Goal: Find specific page/section

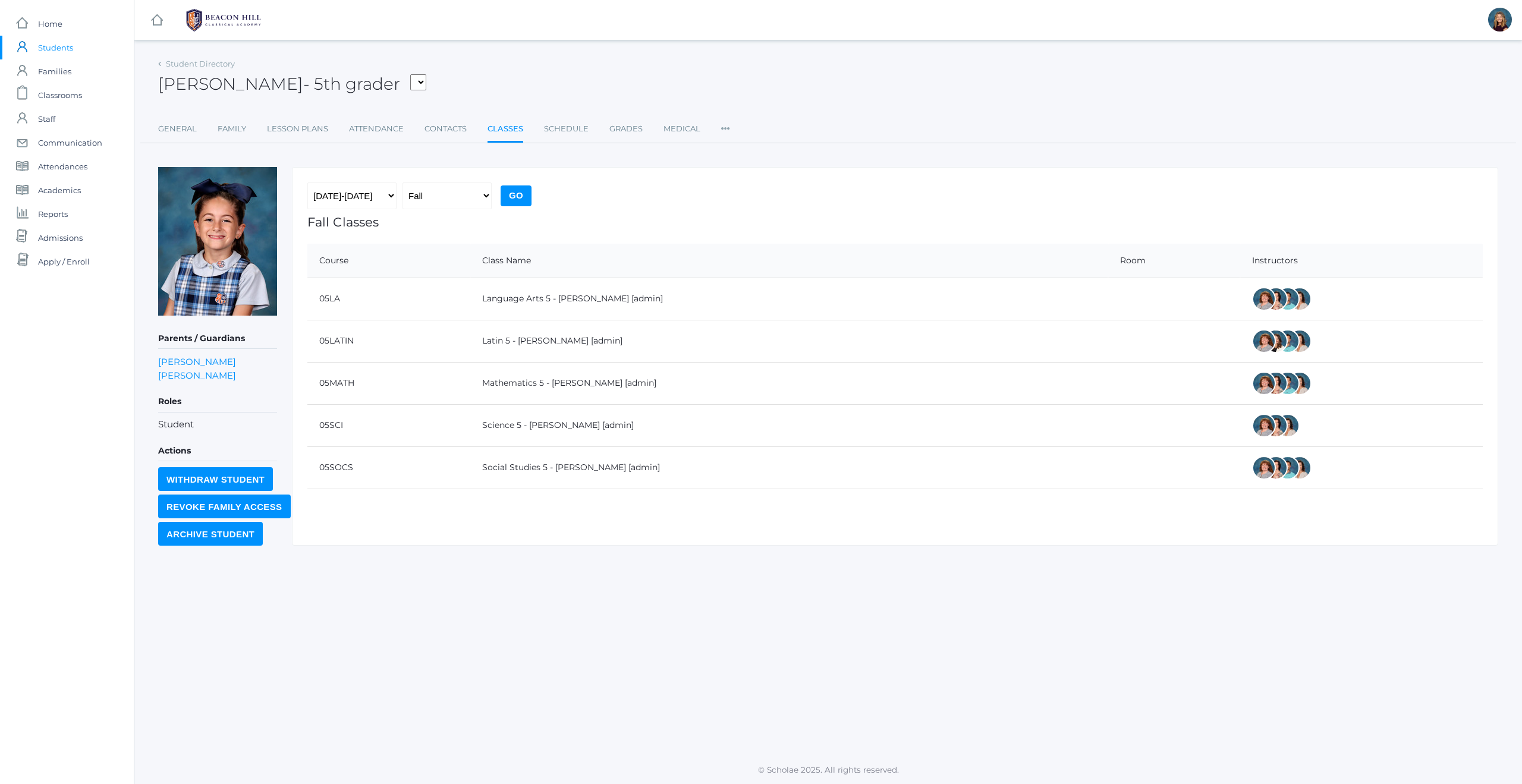
click at [59, 42] on span "Students" at bounding box center [56, 47] width 35 height 24
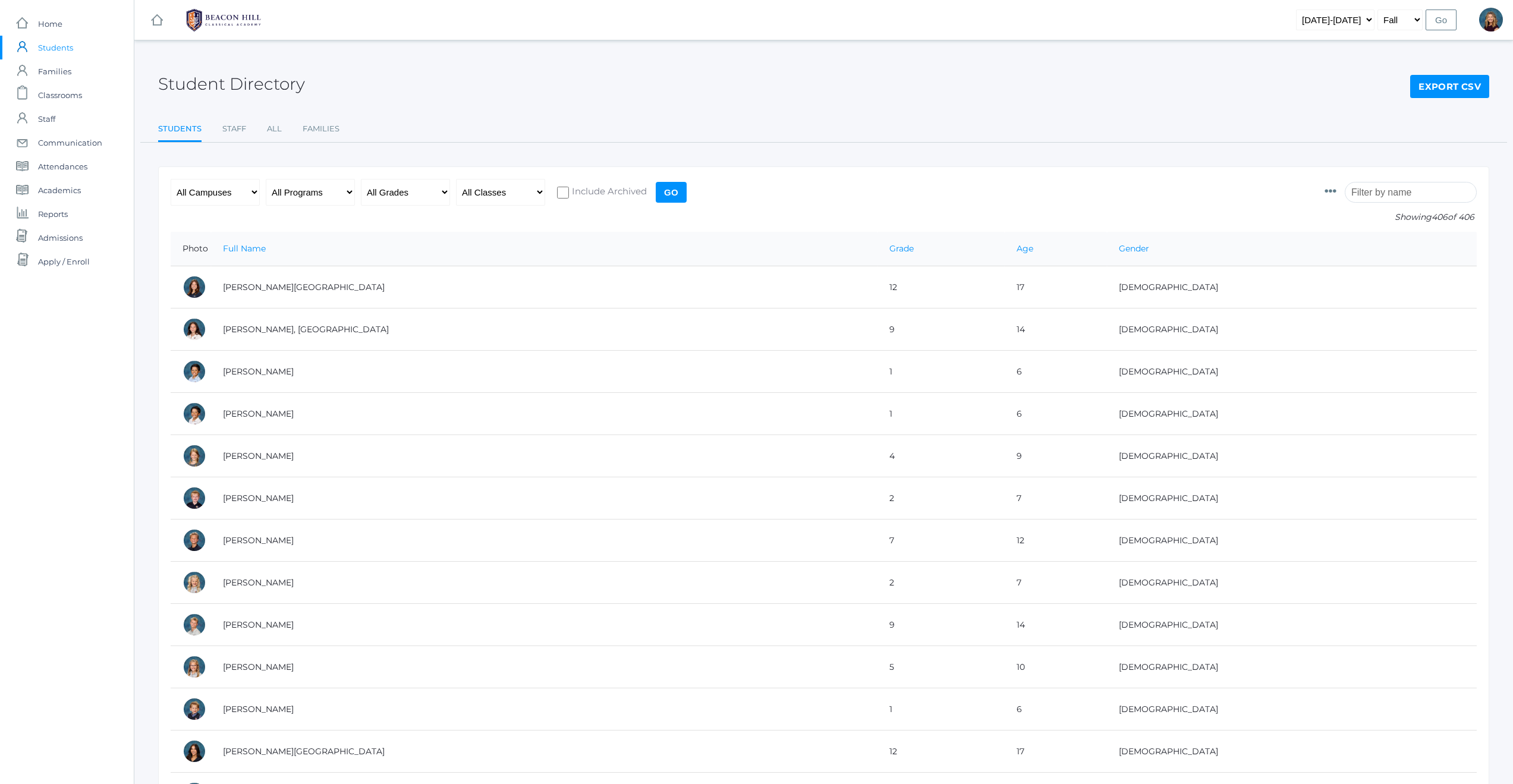
click at [1405, 196] on input "search" at bounding box center [1411, 192] width 132 height 21
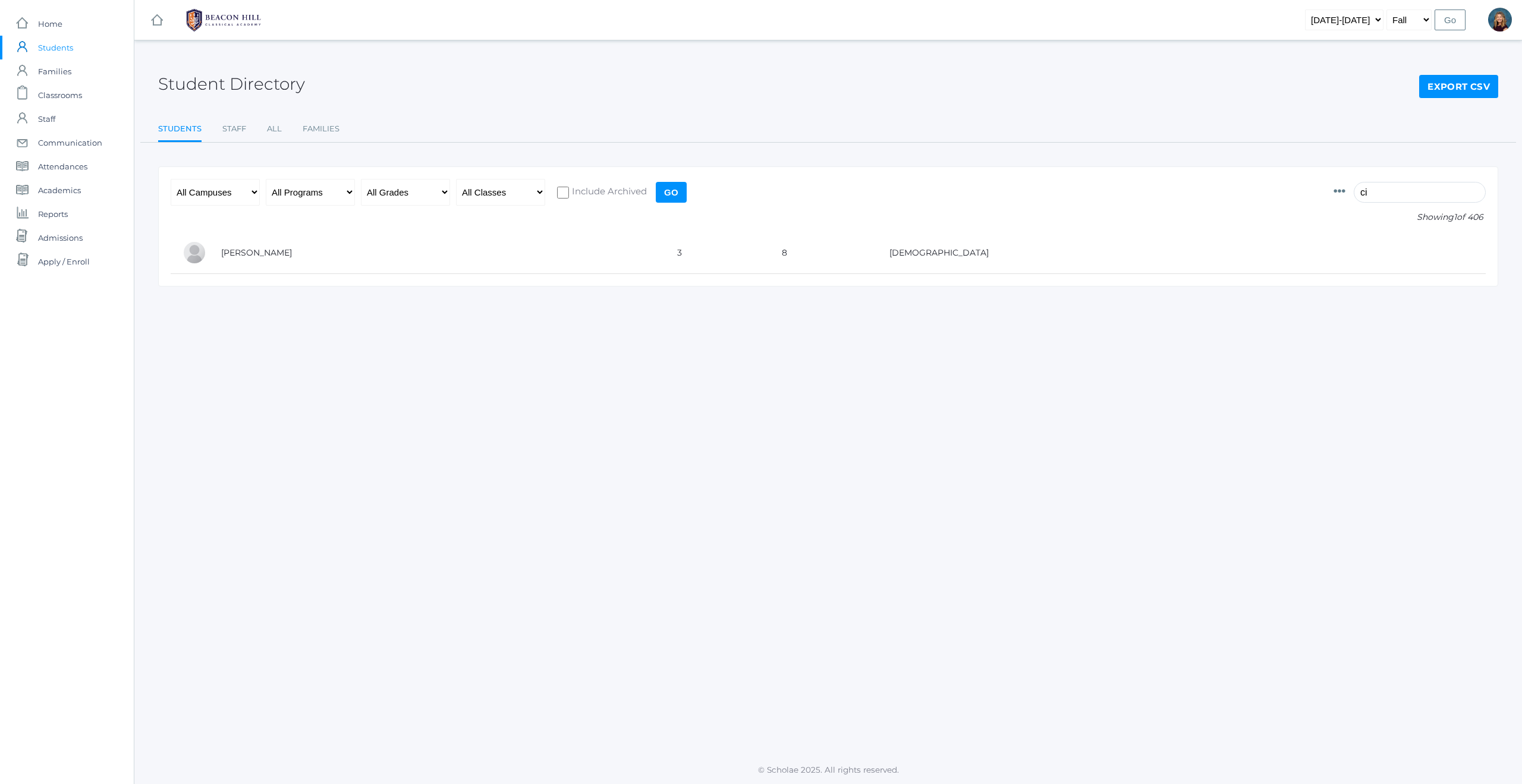
type input "c"
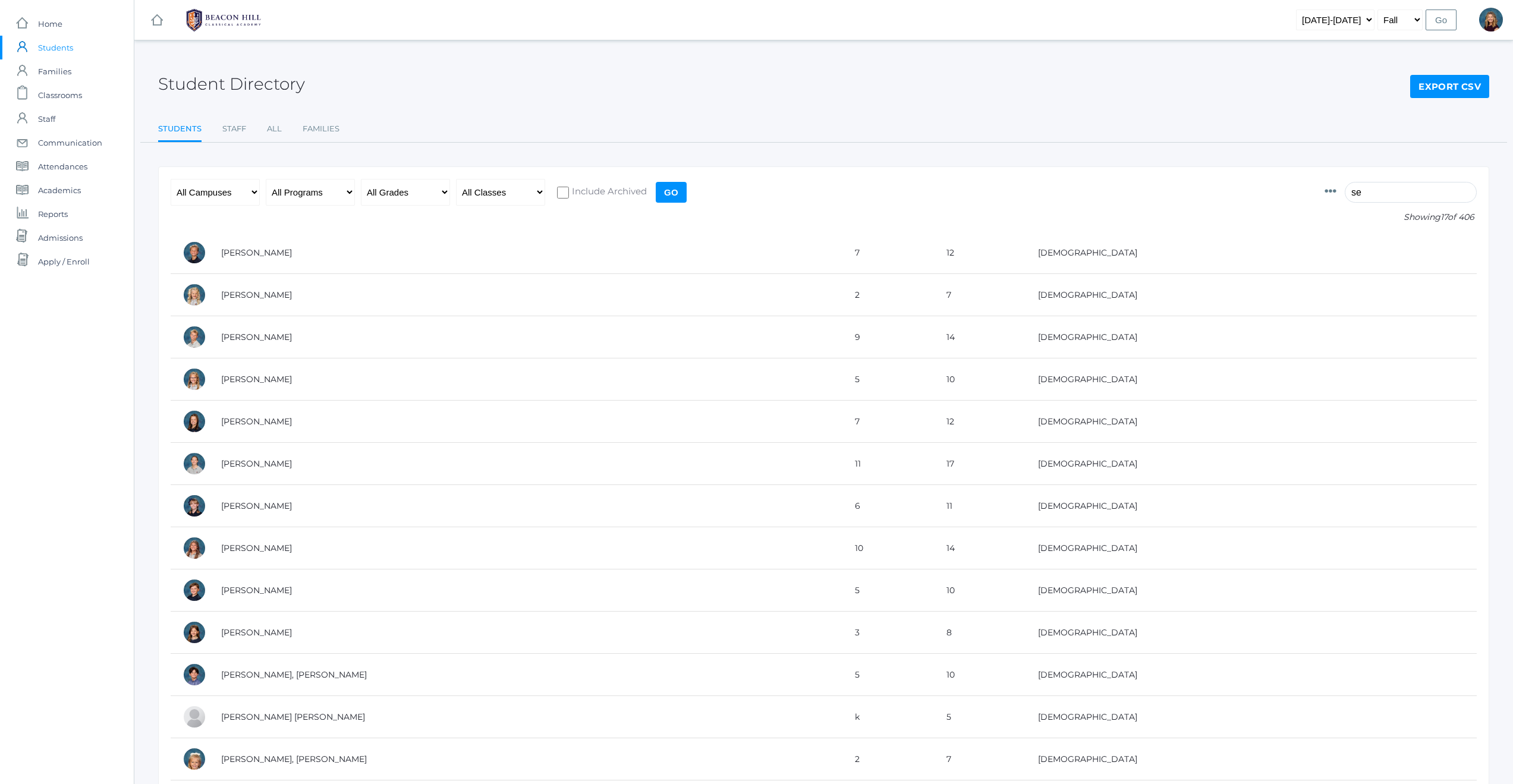
type input "s"
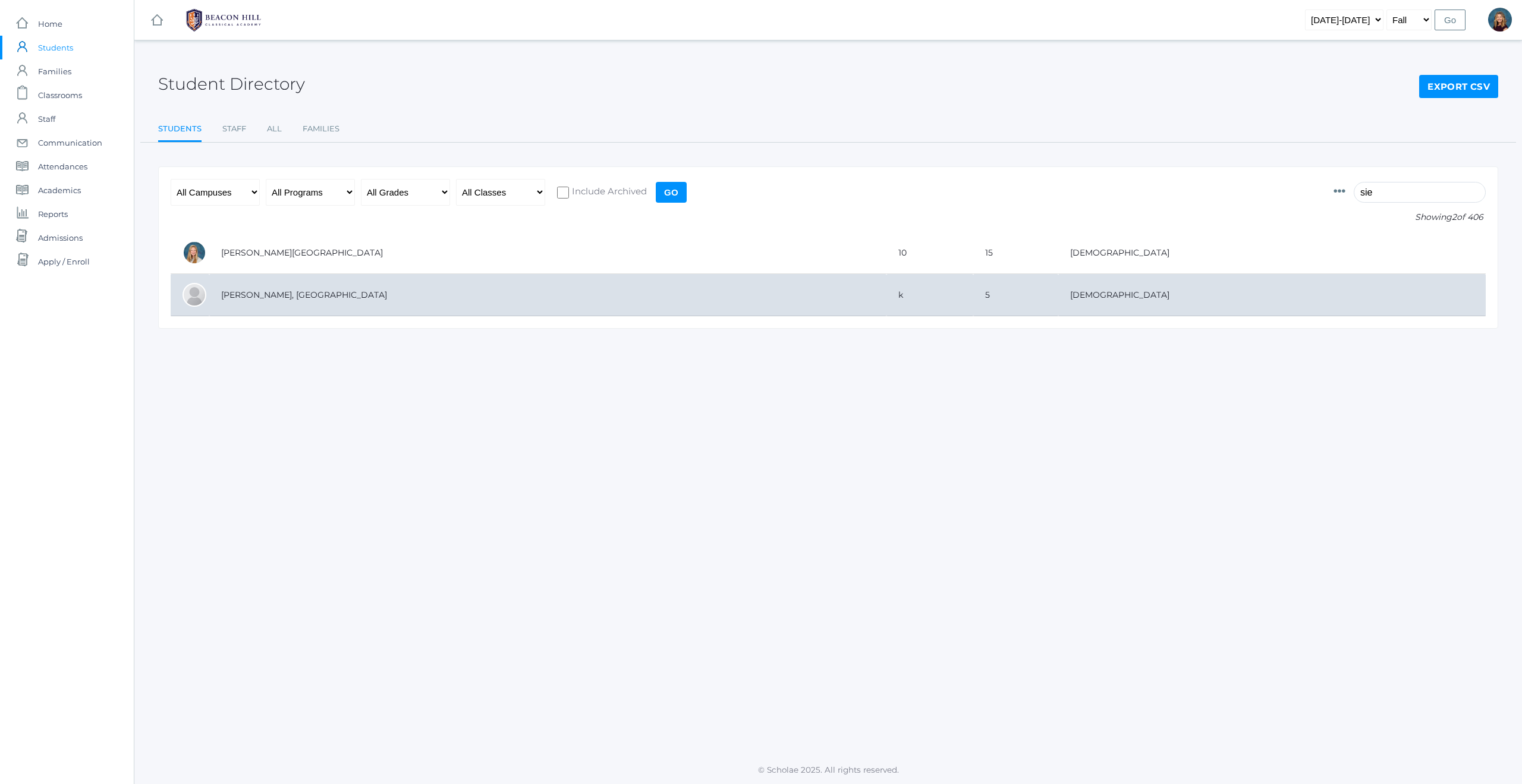
type input "sie"
click at [255, 295] on td "[PERSON_NAME], [GEOGRAPHIC_DATA]" at bounding box center [547, 295] width 677 height 42
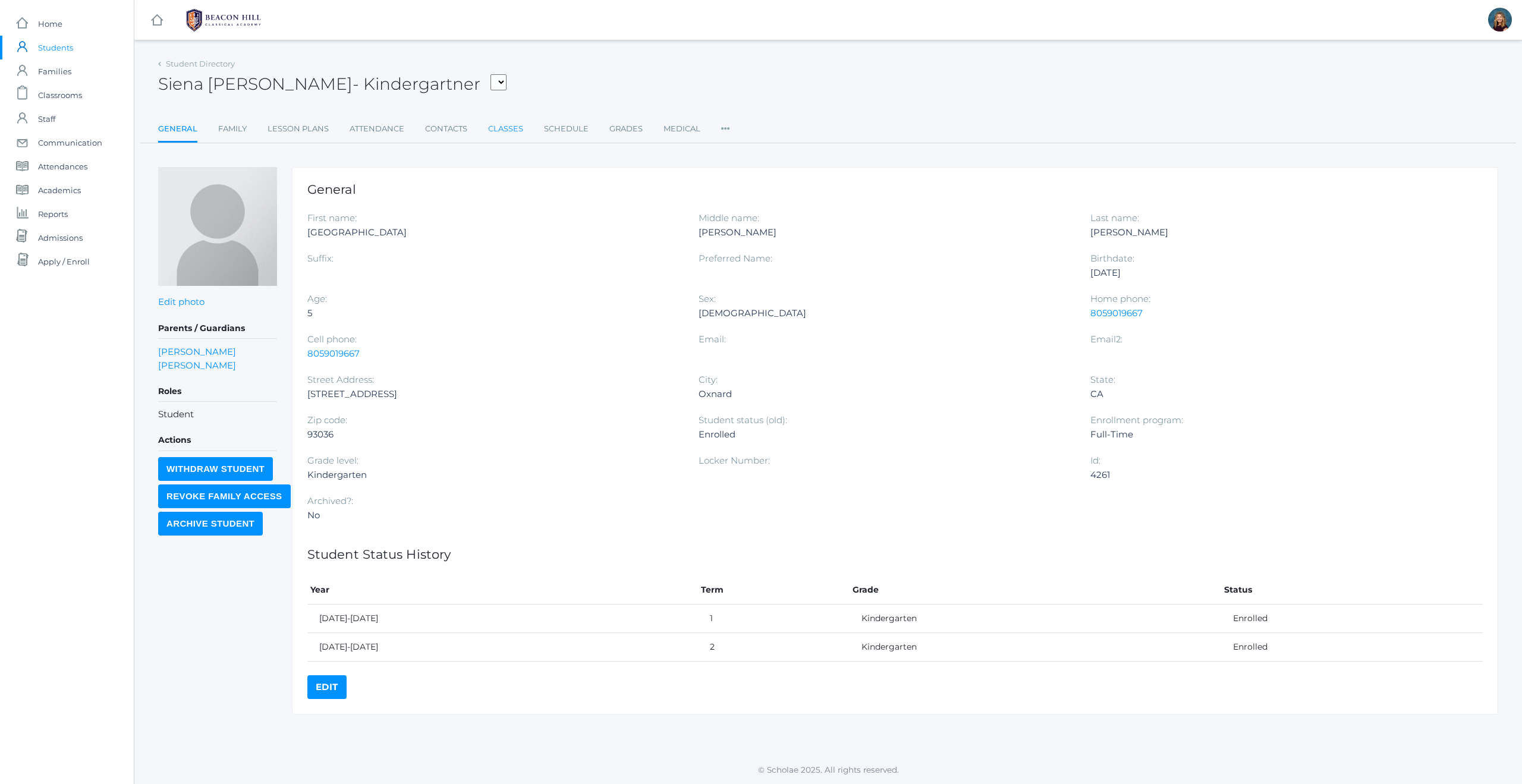
click at [504, 129] on link "Classes" at bounding box center [506, 128] width 35 height 24
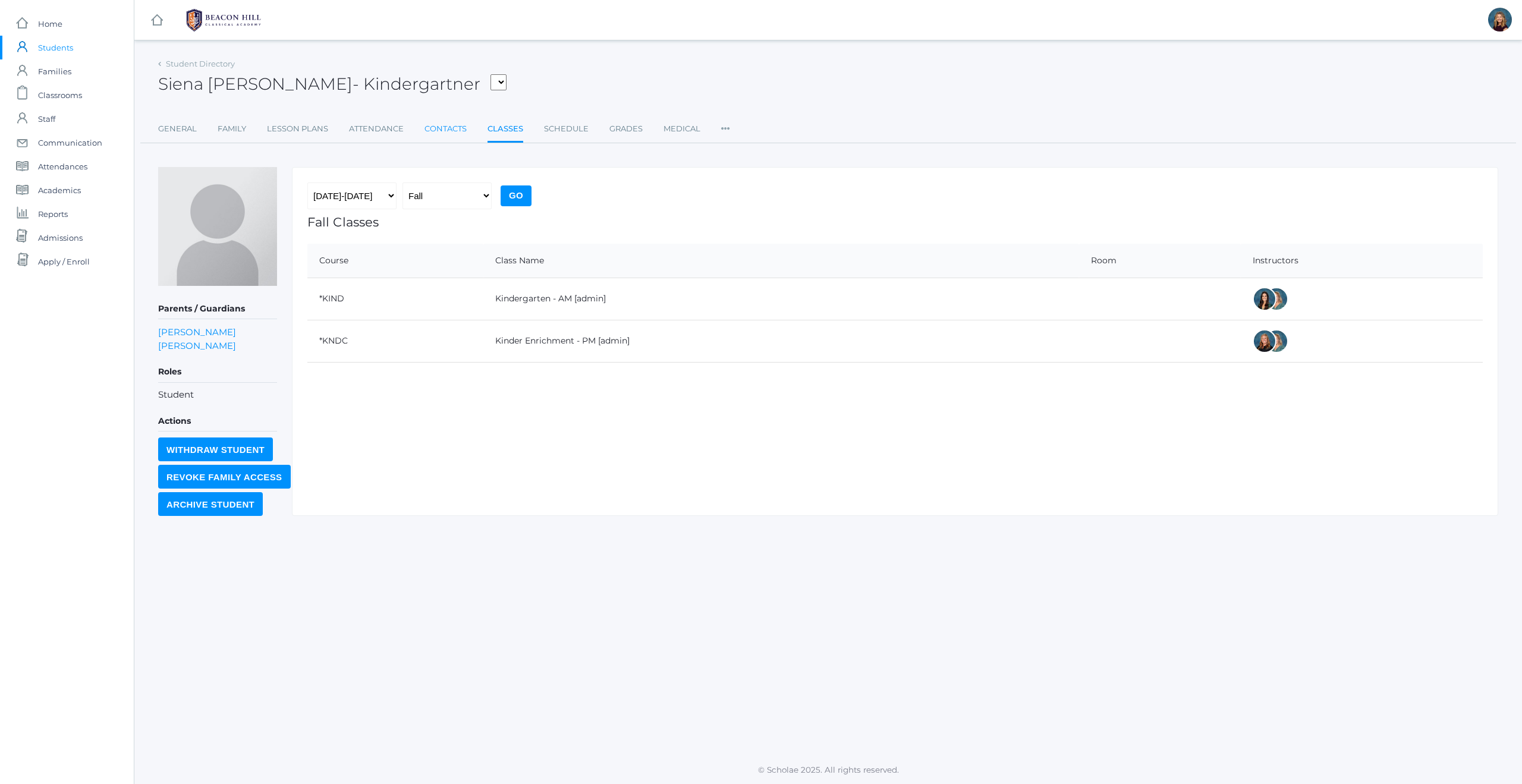
click at [456, 130] on link "Contacts" at bounding box center [445, 128] width 42 height 24
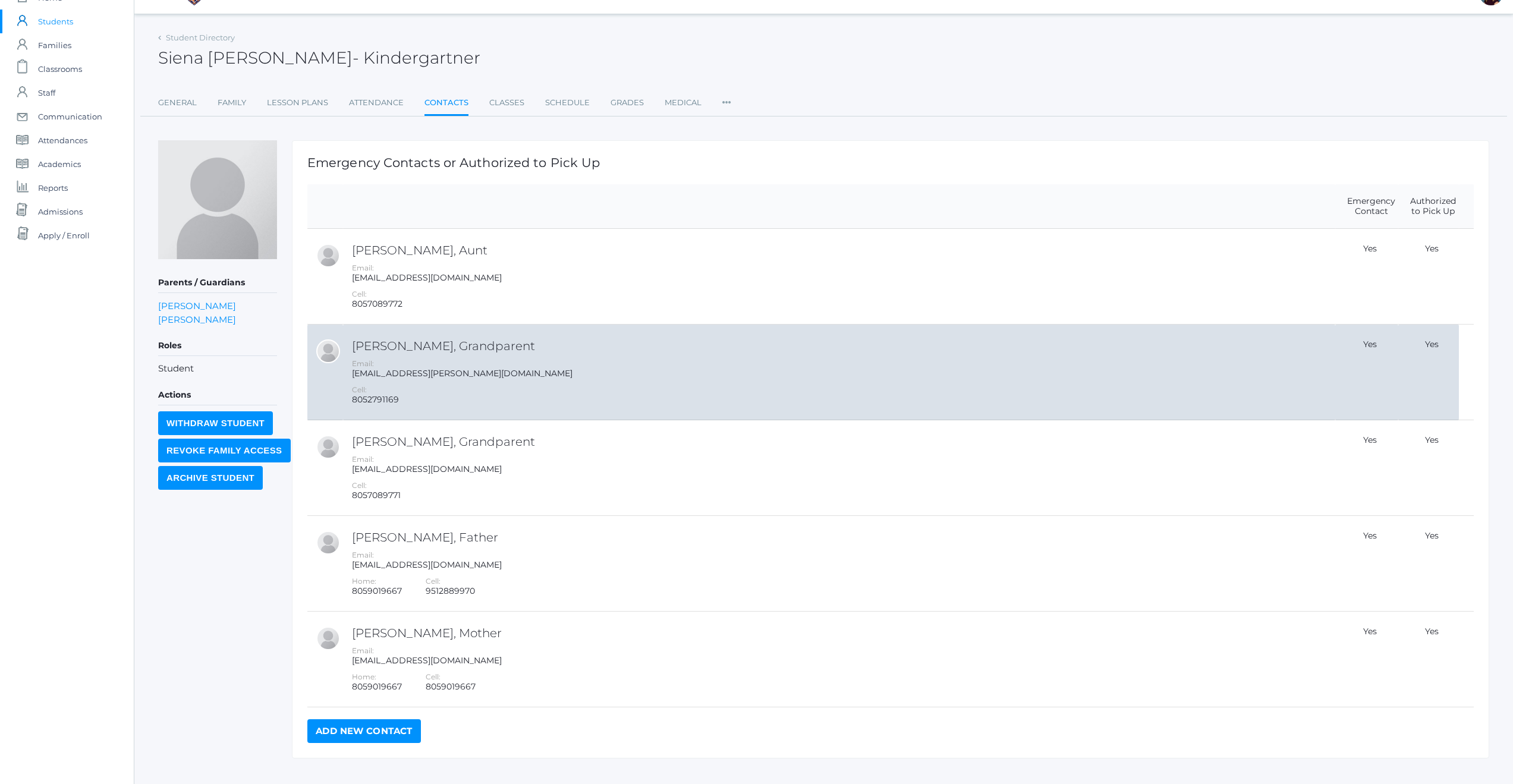
scroll to position [32, 0]
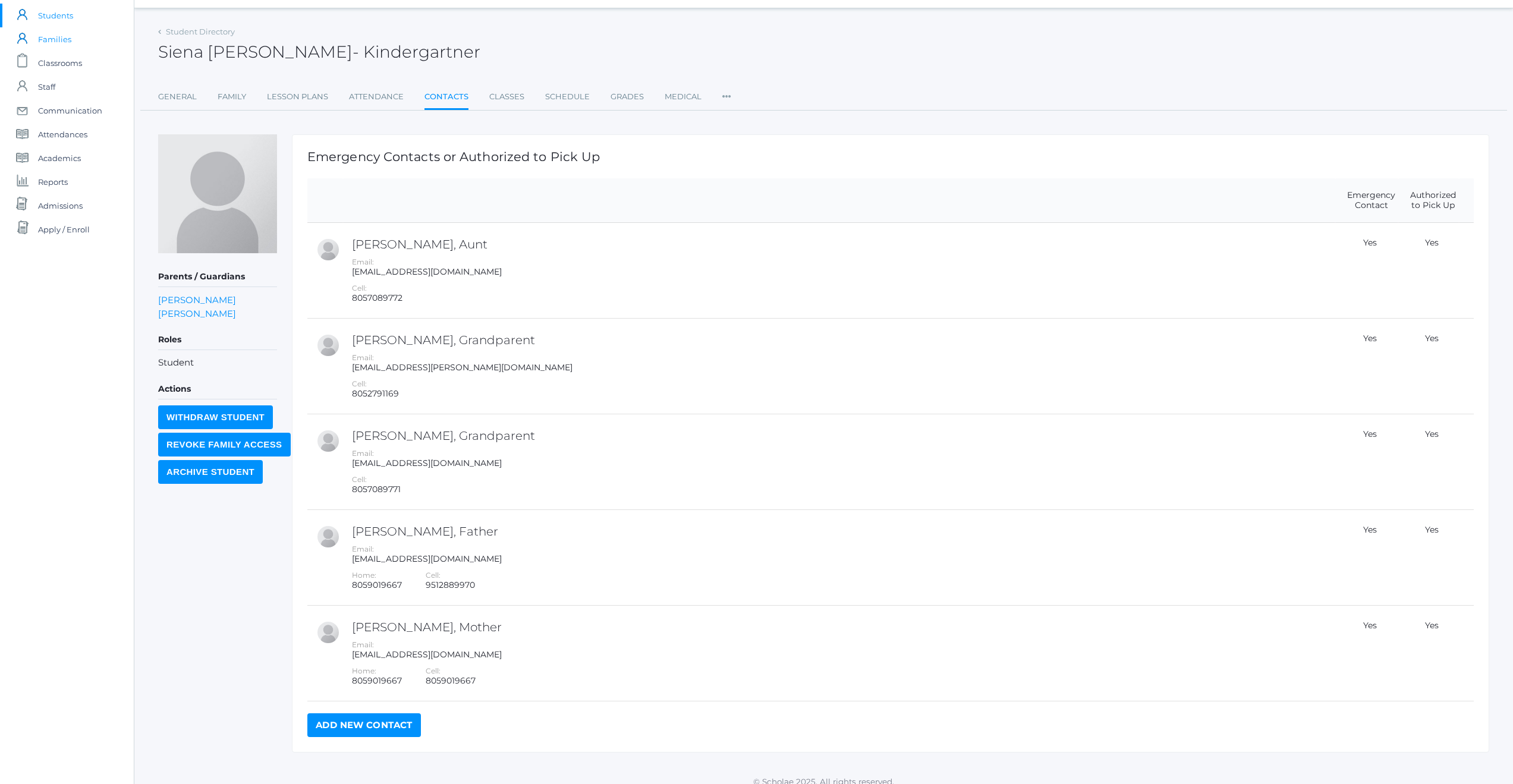
click at [66, 38] on span "Families" at bounding box center [54, 39] width 33 height 24
